Goal: Find specific page/section: Find specific page/section

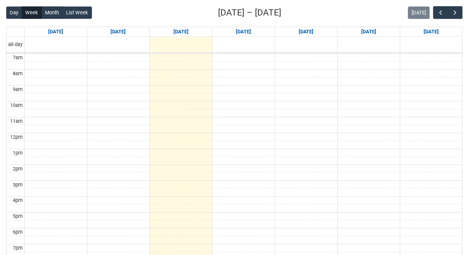
scroll to position [192, 0]
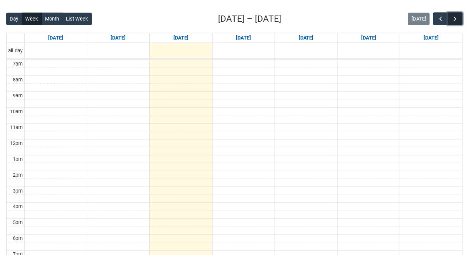
click at [453, 19] on span "button" at bounding box center [456, 19] width 8 height 8
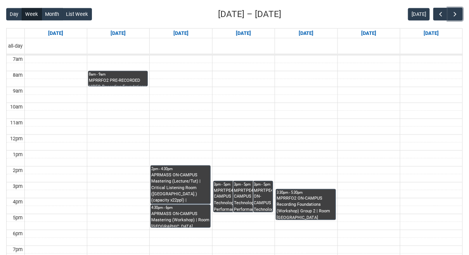
scroll to position [197, 0]
click at [440, 16] on span "button" at bounding box center [441, 14] width 8 height 8
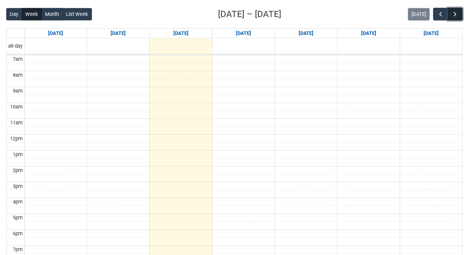
click at [453, 16] on span "button" at bounding box center [456, 14] width 8 height 8
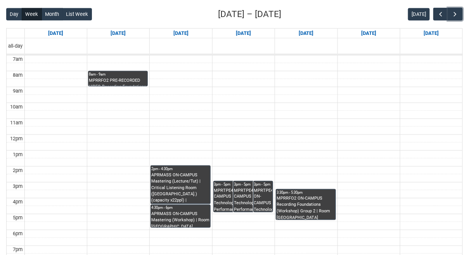
click at [118, 84] on div "MPRRFO2 PRE-RECORDED VIDEO Recording Foundations (Lecture/Tut) | Online | [PERS…" at bounding box center [118, 82] width 58 height 9
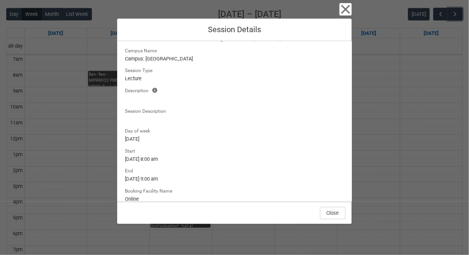
scroll to position [0, 0]
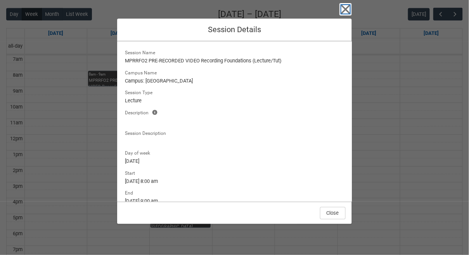
click at [343, 8] on icon "button" at bounding box center [346, 9] width 12 height 12
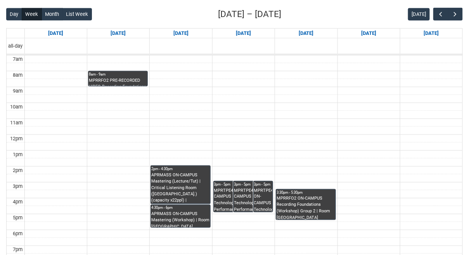
drag, startPoint x: 126, startPoint y: 81, endPoint x: 167, endPoint y: 81, distance: 41.1
click at [167, 81] on div "7am 8am 9am 10am 11am 12pm 1pm 2pm 3pm 4pm 5pm 6pm 7pm 8pm 9pm 10pm 8am - 9am M…" at bounding box center [235, 182] width 456 height 254
click at [456, 14] on span "button" at bounding box center [456, 14] width 8 height 8
click at [440, 11] on span "button" at bounding box center [441, 14] width 8 height 8
click at [358, 11] on div "Day Week Month List Week [DATE] – [DATE] [DATE]" at bounding box center [234, 14] width 457 height 13
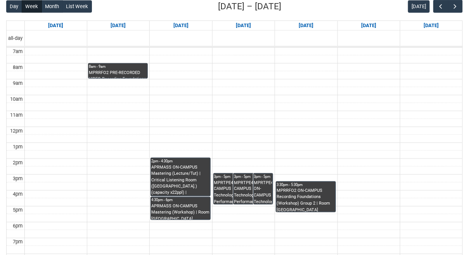
scroll to position [210, 0]
